Goal: Information Seeking & Learning: Find specific fact

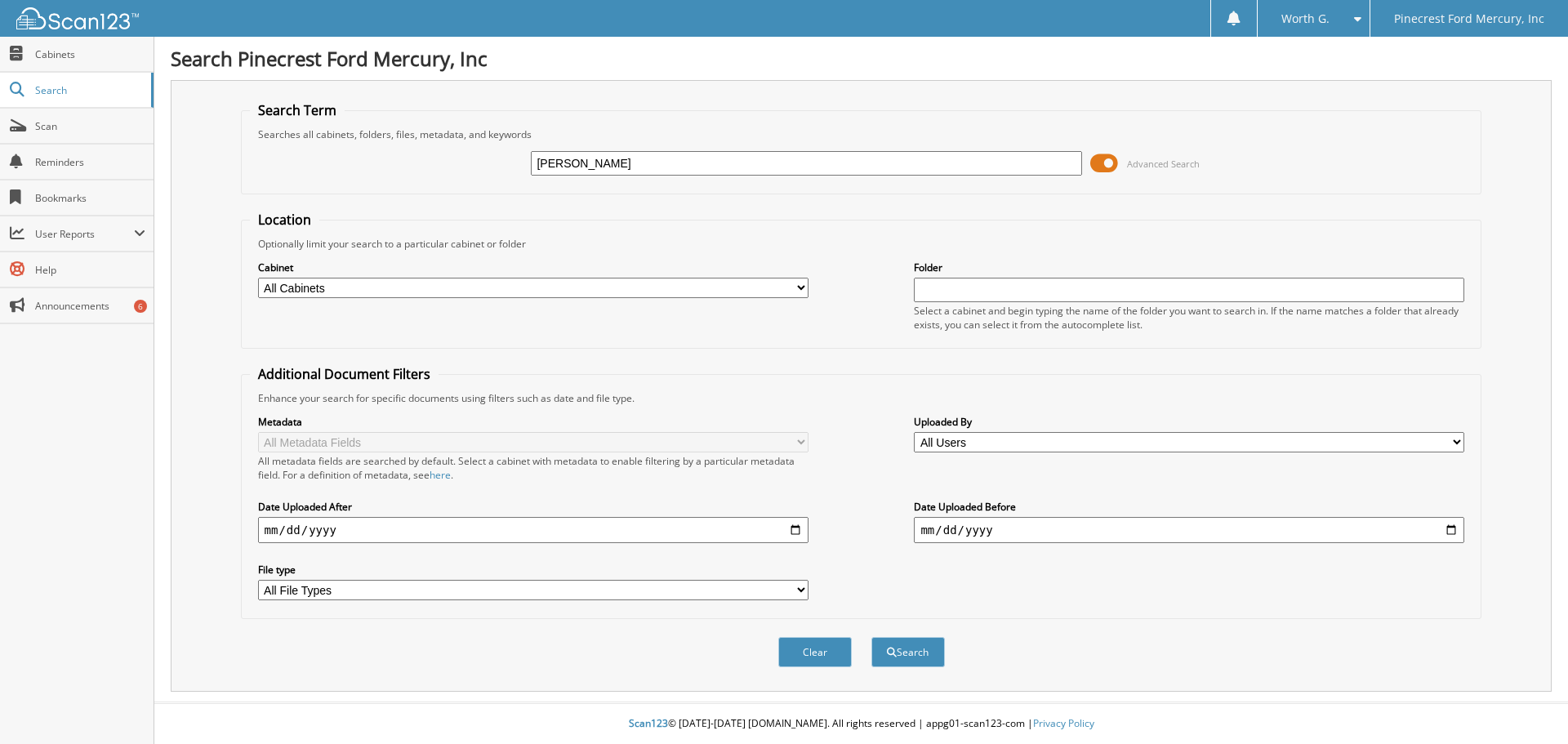
type input "sarah bates"
click at [872, 637] on button "Search" at bounding box center [908, 652] width 74 height 30
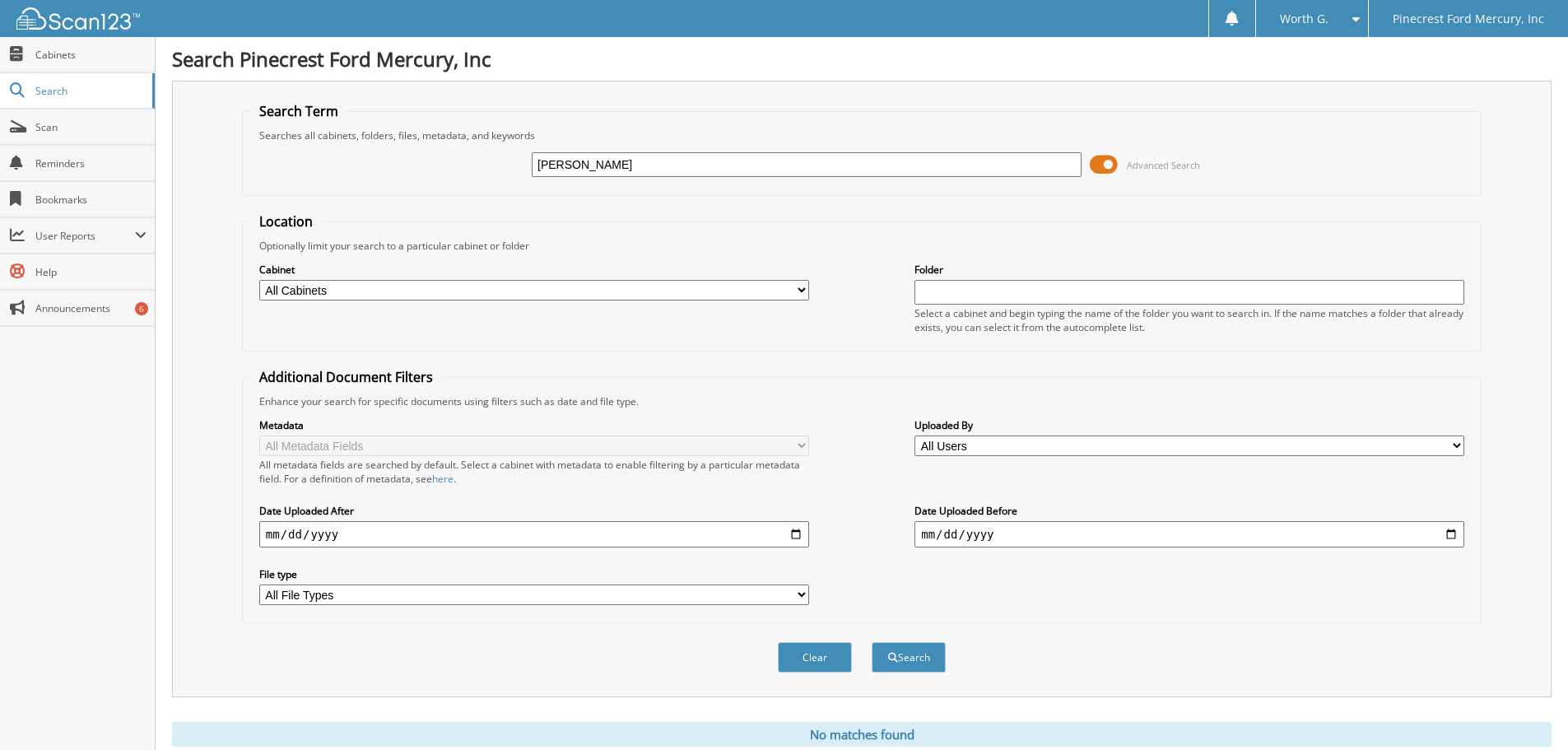
click at [635, 161] on input "[PERSON_NAME]" at bounding box center [807, 165] width 549 height 25
type input "[PERSON_NAME]"
click at [872, 643] on button "Search" at bounding box center [908, 657] width 74 height 30
click at [612, 167] on input "[PERSON_NAME]" at bounding box center [807, 165] width 549 height 25
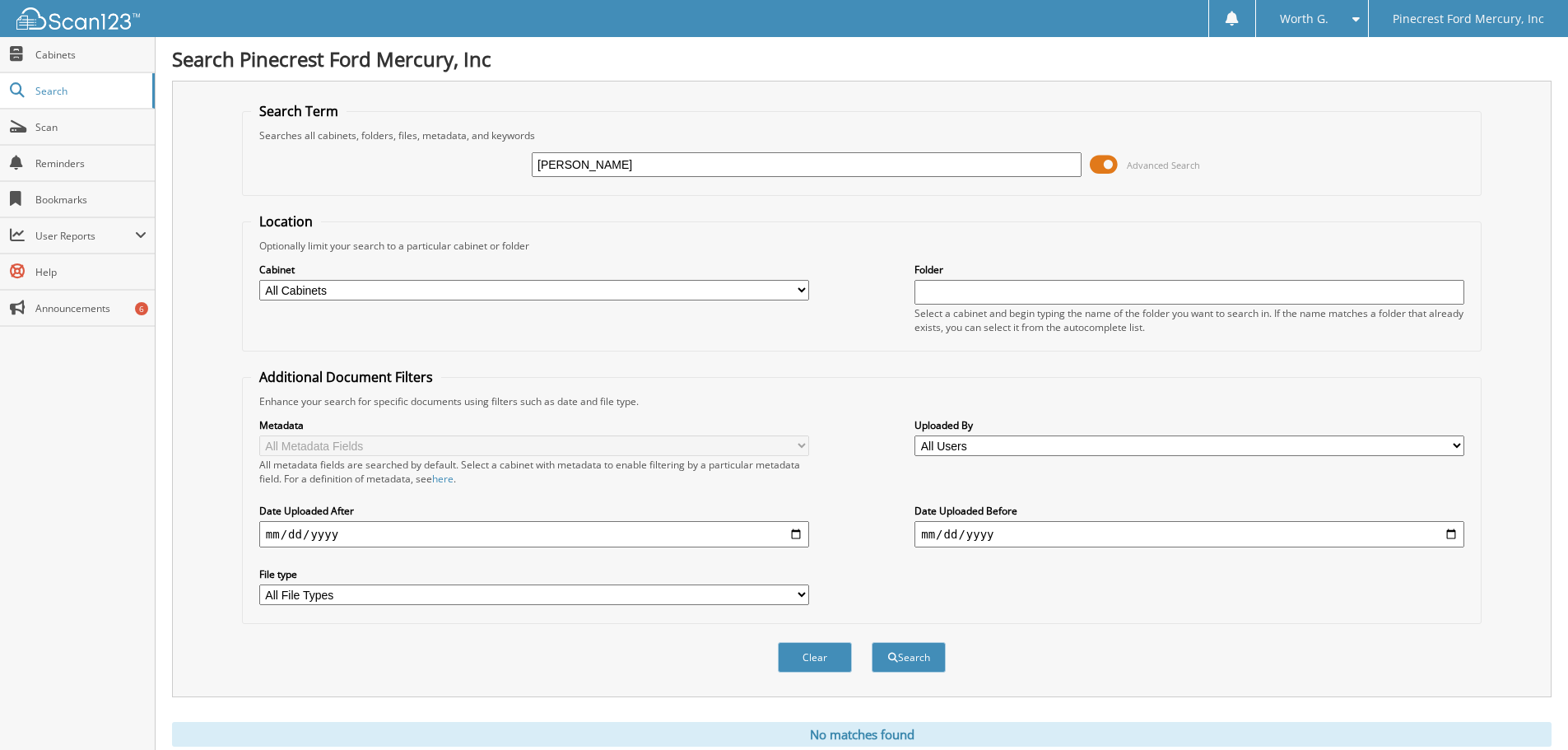
click at [612, 167] on input "[PERSON_NAME]" at bounding box center [807, 165] width 549 height 25
type input "[PERSON_NAME] [PERSON_NAME]"
click at [872, 643] on button "Search" at bounding box center [908, 657] width 74 height 30
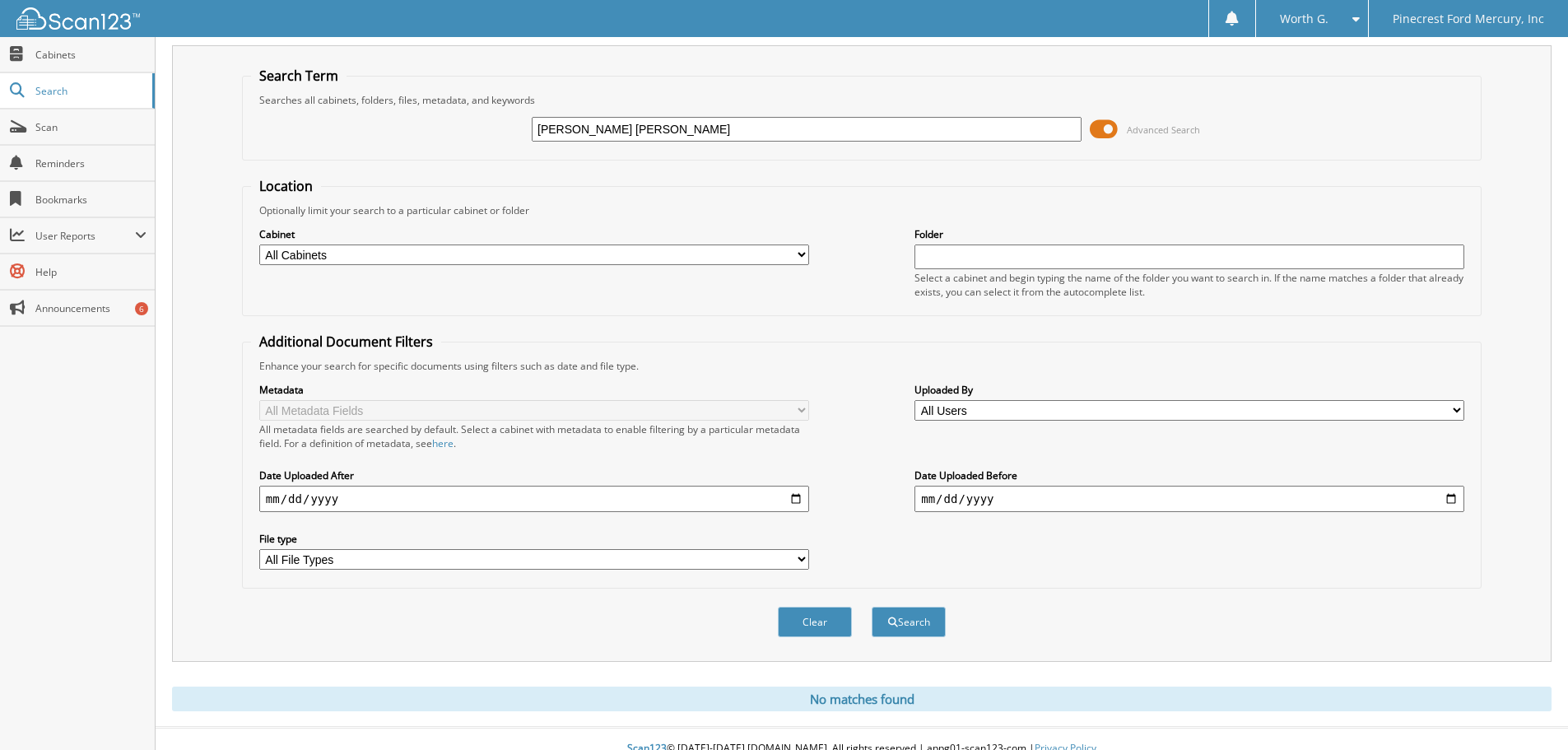
scroll to position [55, 0]
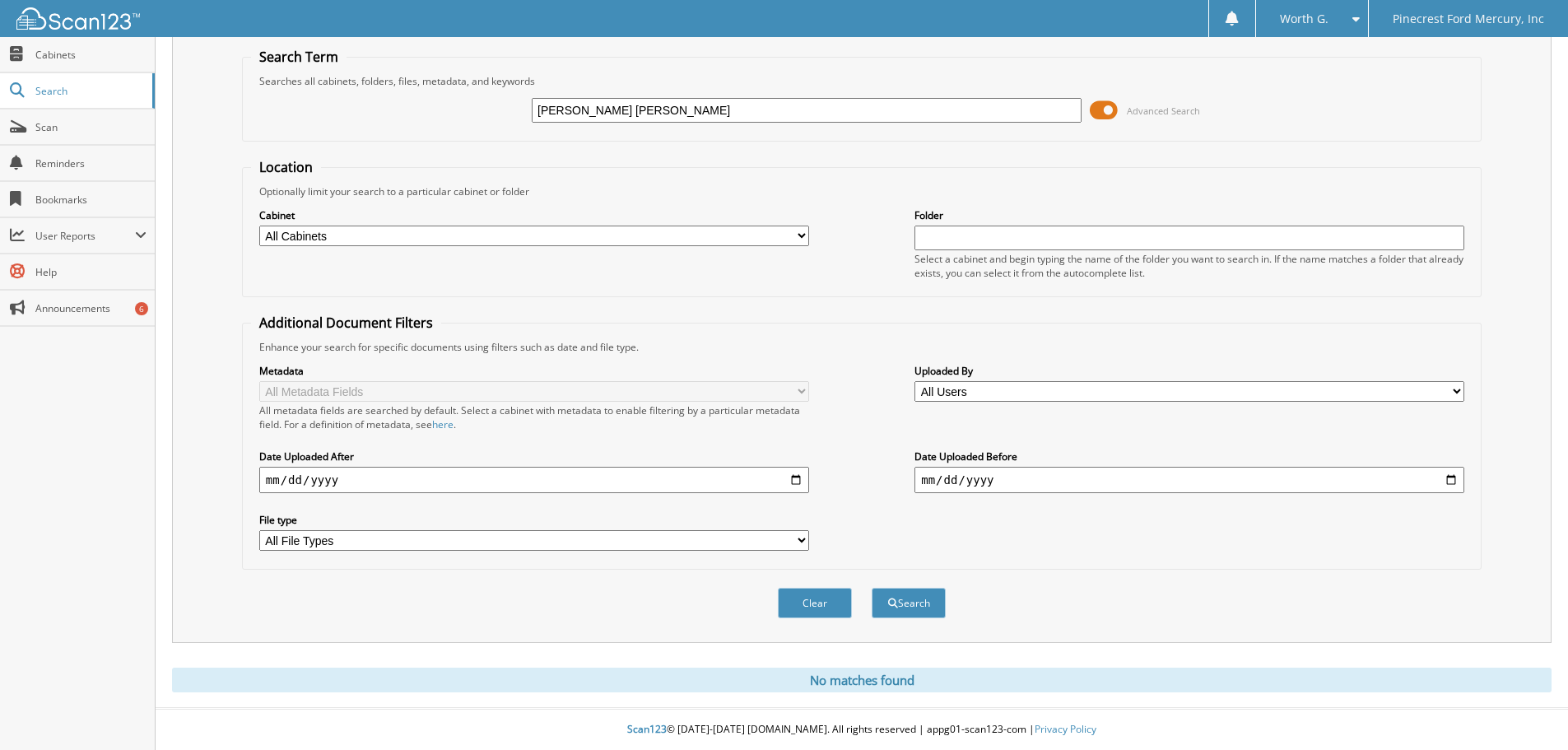
click at [683, 108] on input "[PERSON_NAME] [PERSON_NAME]" at bounding box center [807, 110] width 549 height 25
type input "sarah beth bates"
click at [872, 587] on button "Search" at bounding box center [908, 602] width 74 height 30
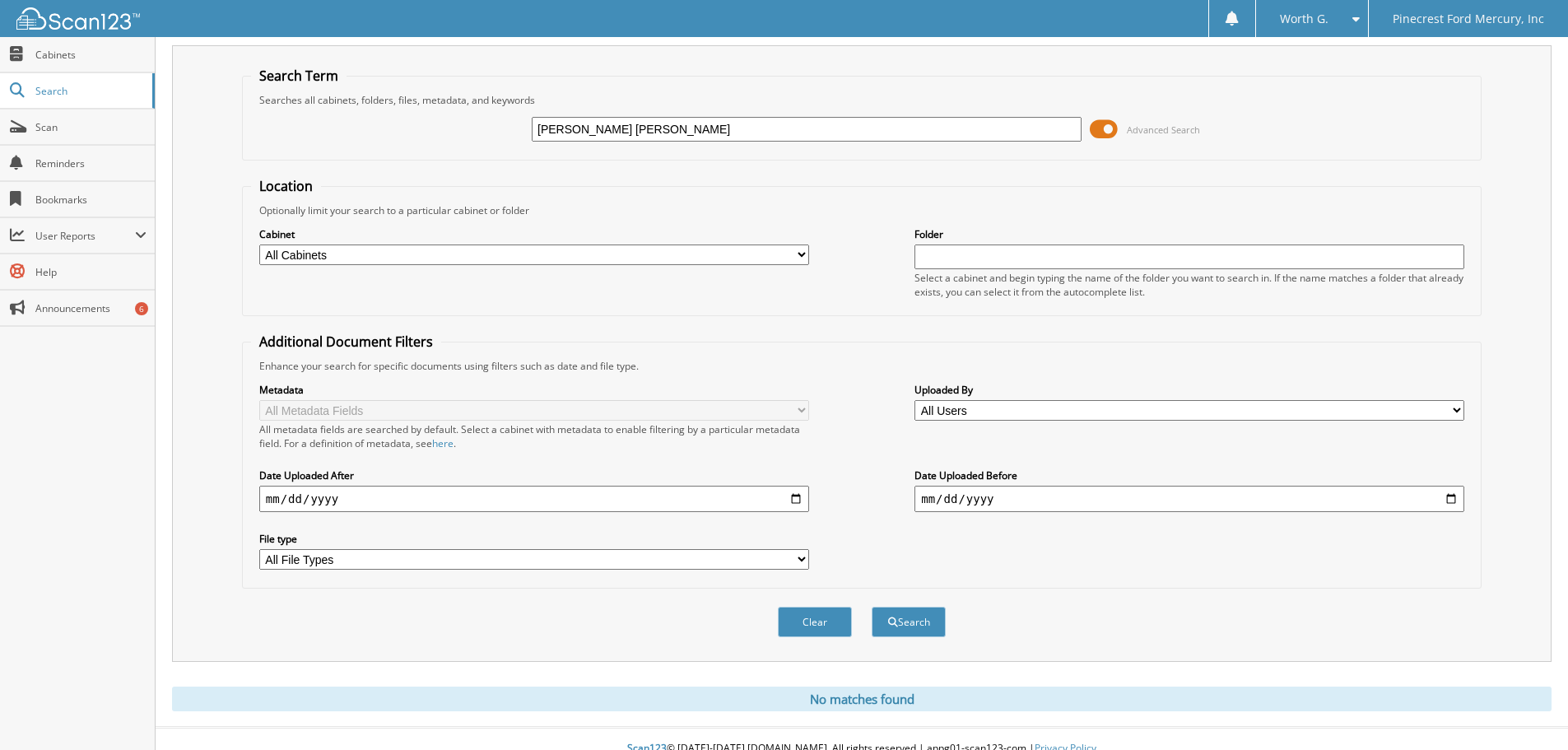
scroll to position [55, 0]
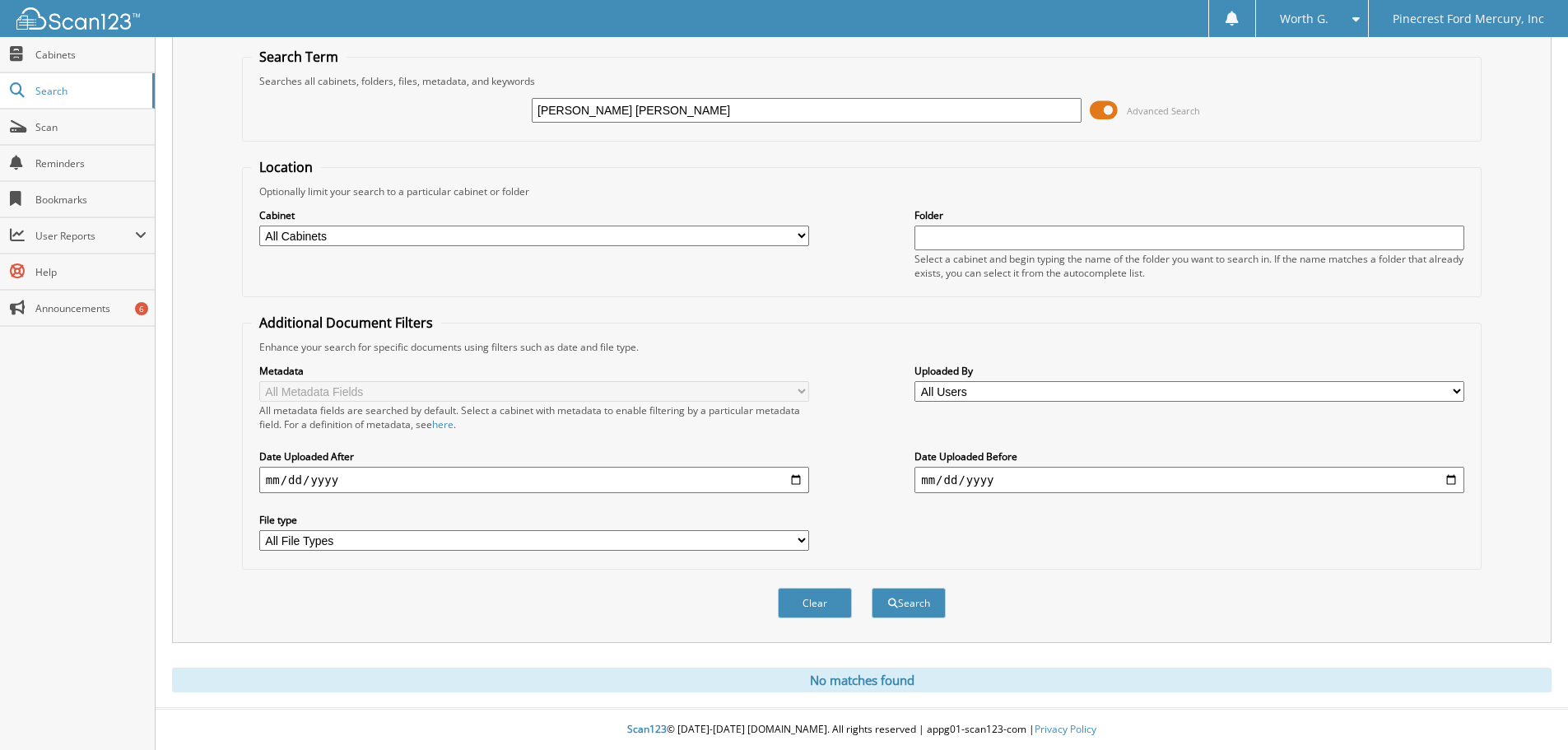
click at [581, 108] on input "sarah beth bates" at bounding box center [807, 110] width 549 height 25
type input "sarah elizabeth bates"
click at [872, 587] on button "Search" at bounding box center [908, 602] width 74 height 30
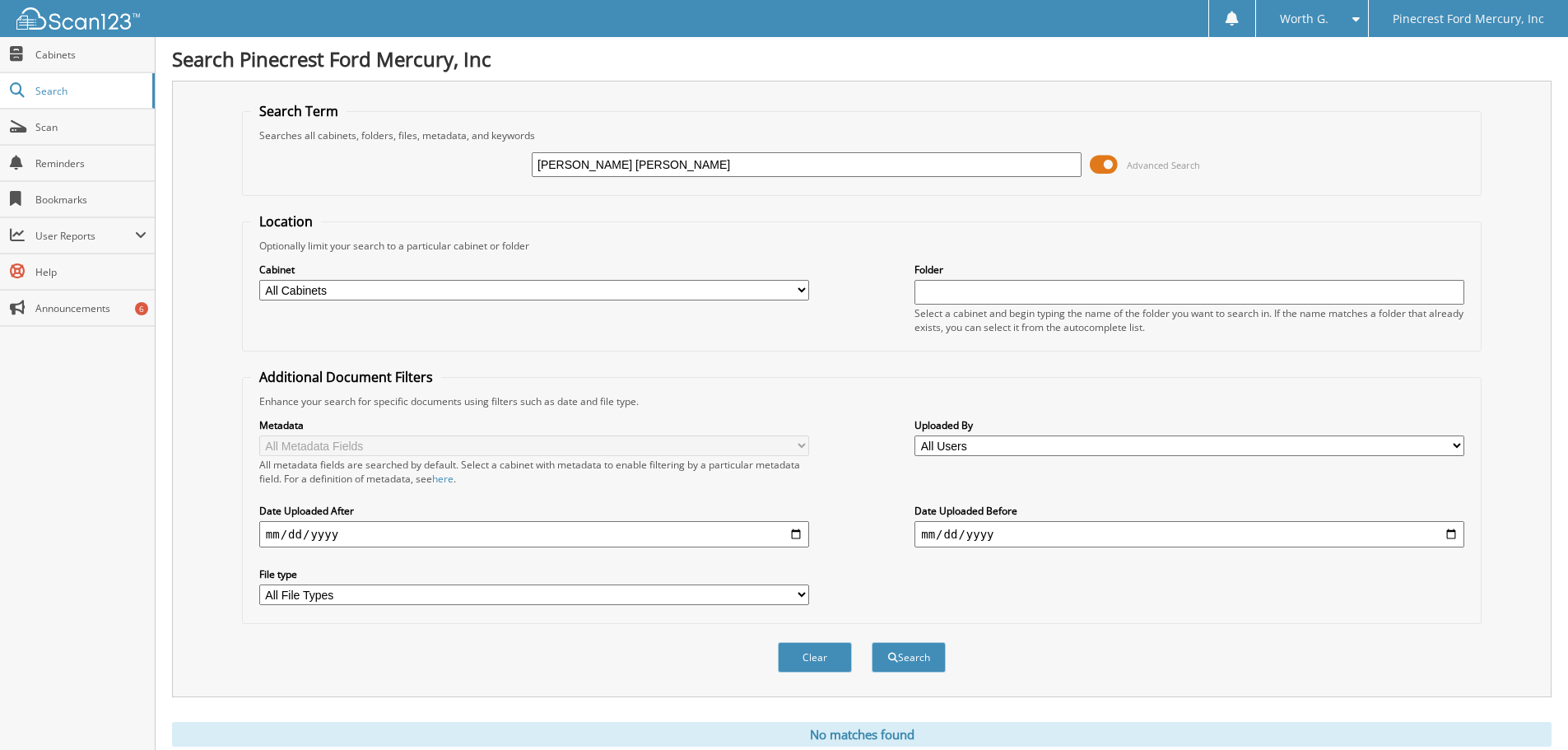
drag, startPoint x: 704, startPoint y: 172, endPoint x: 567, endPoint y: 152, distance: 138.5
click at [567, 152] on div "sarah elizabeth bates" at bounding box center [807, 165] width 549 height 28
type input "[PERSON_NAME] [PERSON_NAME]"
click at [872, 643] on button "Search" at bounding box center [908, 657] width 74 height 30
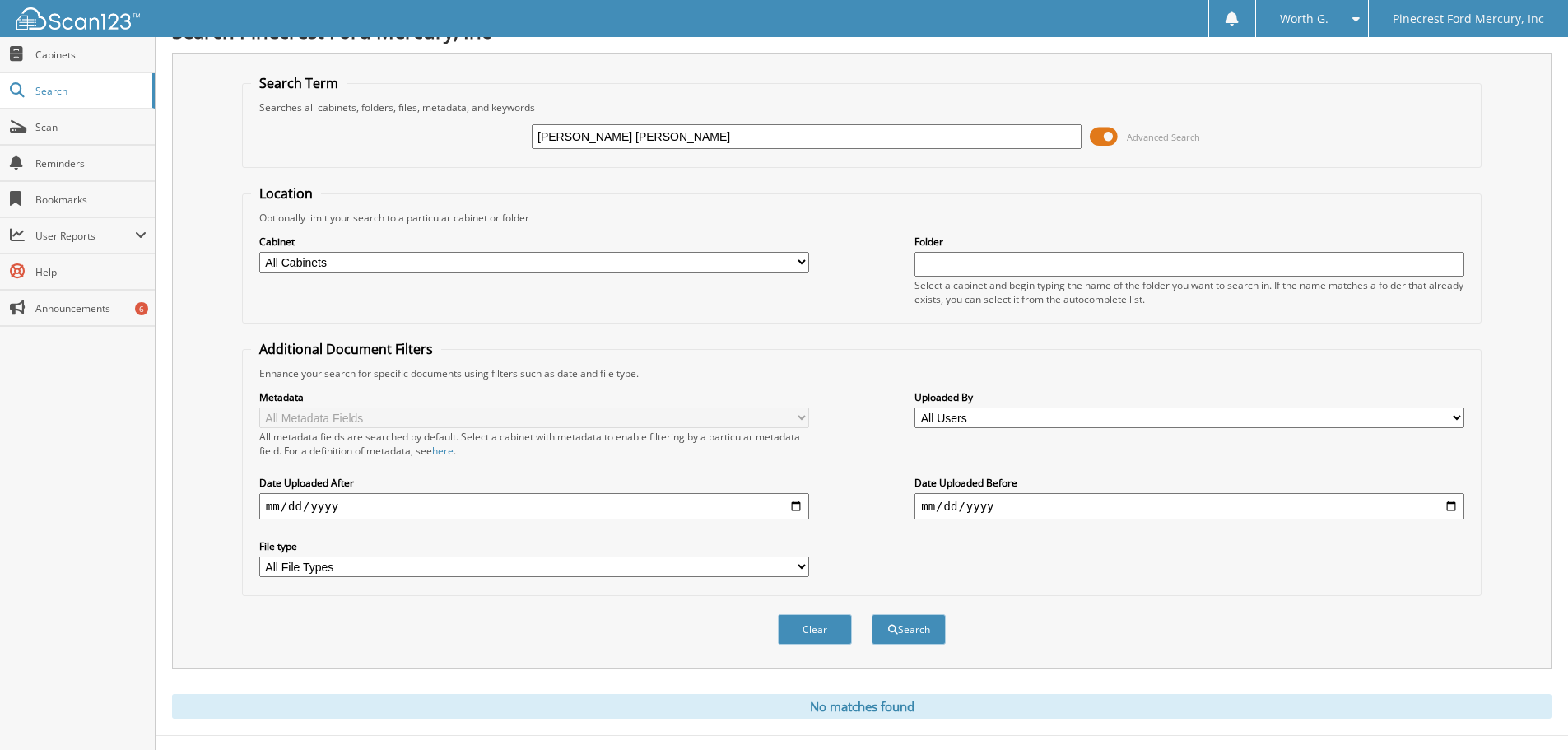
scroll to position [55, 0]
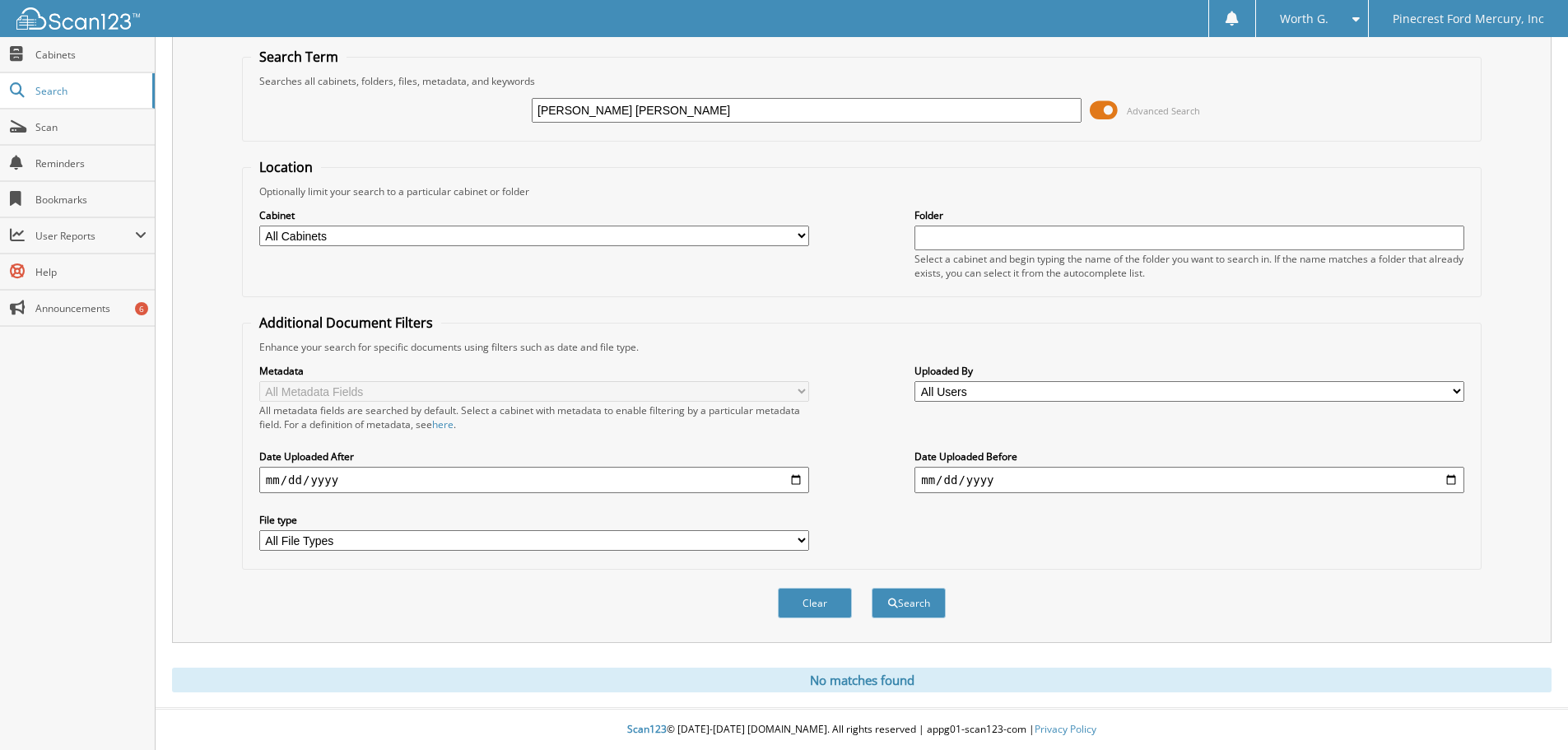
click at [828, 614] on button "Clear" at bounding box center [814, 602] width 74 height 30
